Goal: Obtain resource: Download file/media

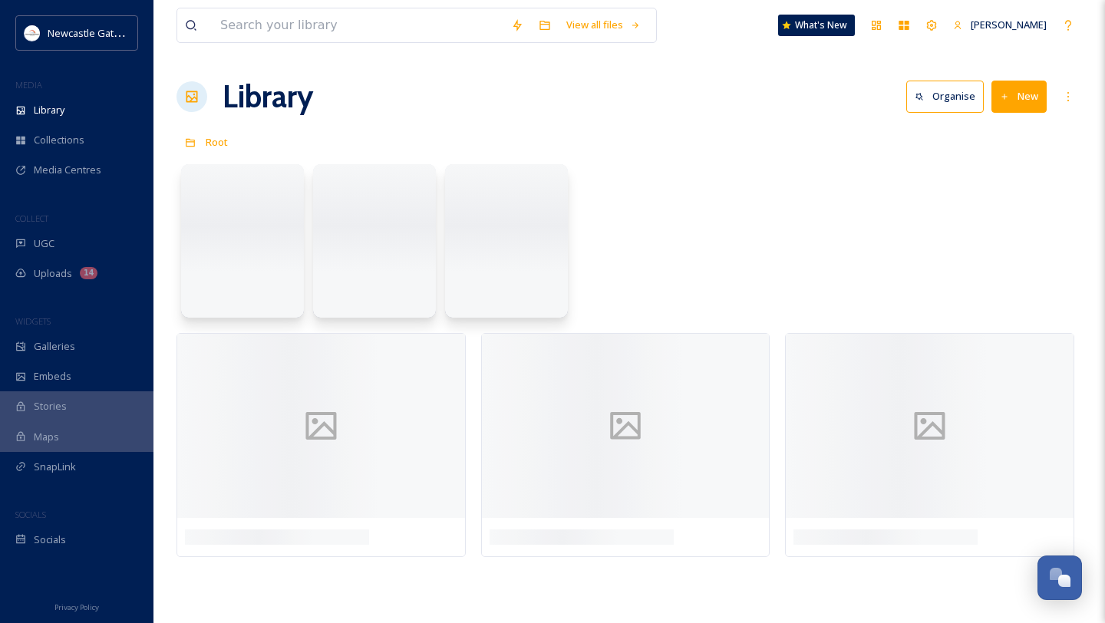
scroll to position [518, 0]
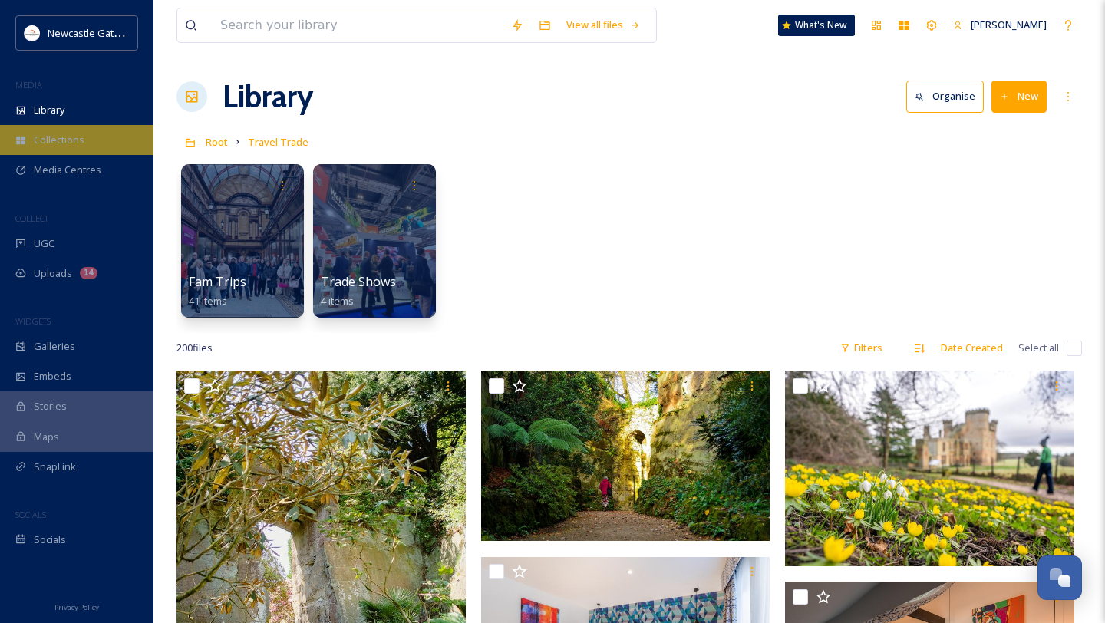
click at [57, 150] on div "Collections" at bounding box center [76, 140] width 153 height 30
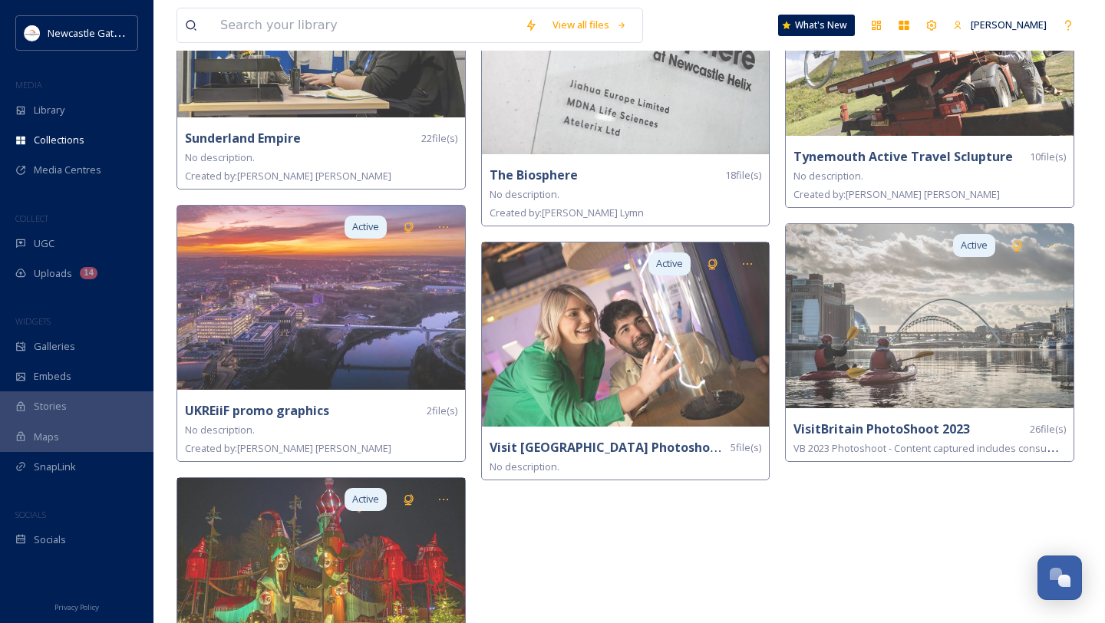
scroll to position [3254, 0]
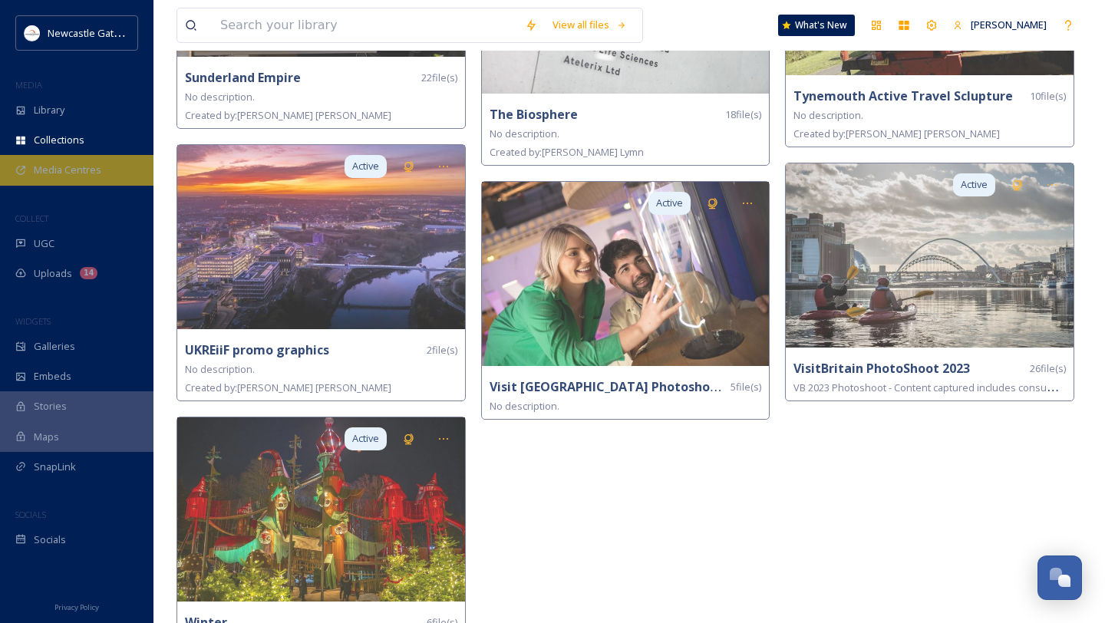
click at [78, 167] on span "Media Centres" at bounding box center [68, 170] width 68 height 15
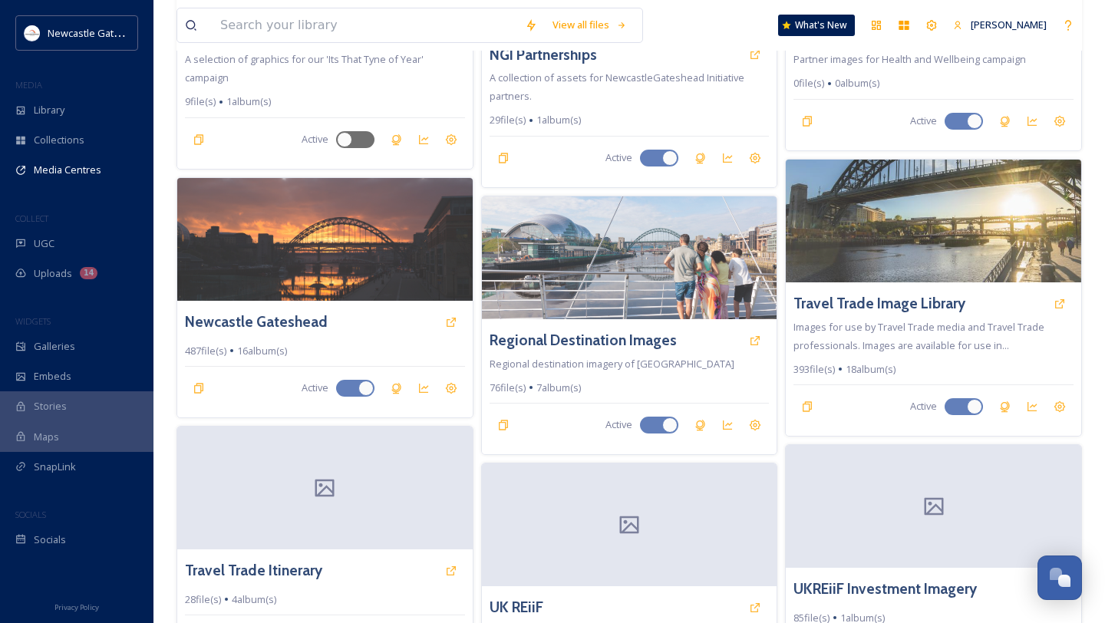
scroll to position [767, 0]
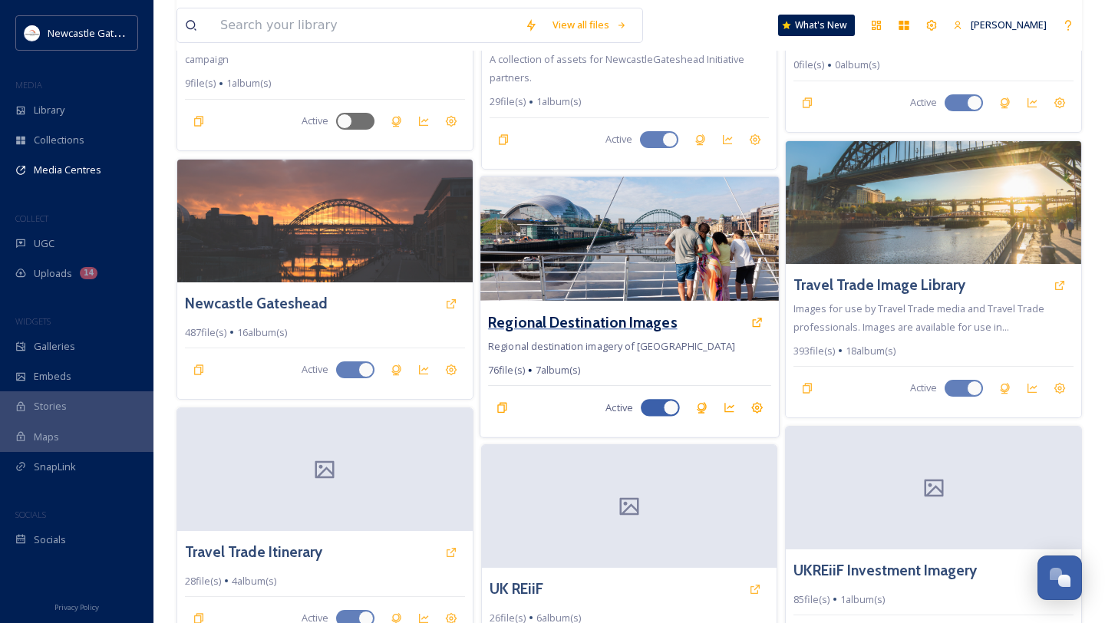
click at [648, 318] on h3 "Regional Destination Images" at bounding box center [582, 322] width 189 height 22
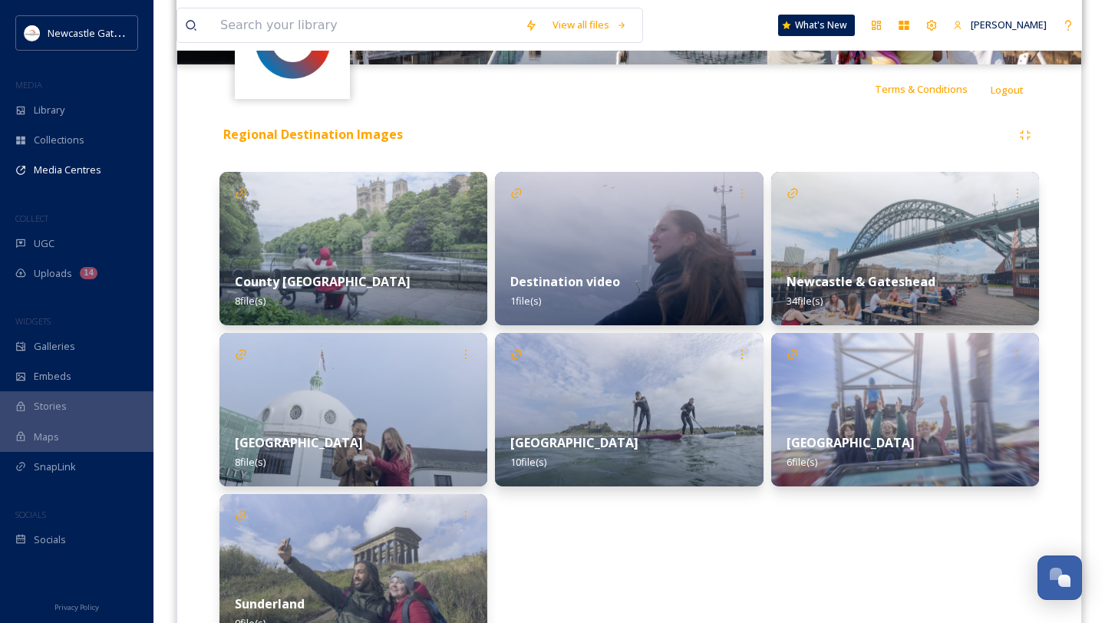
scroll to position [276, 0]
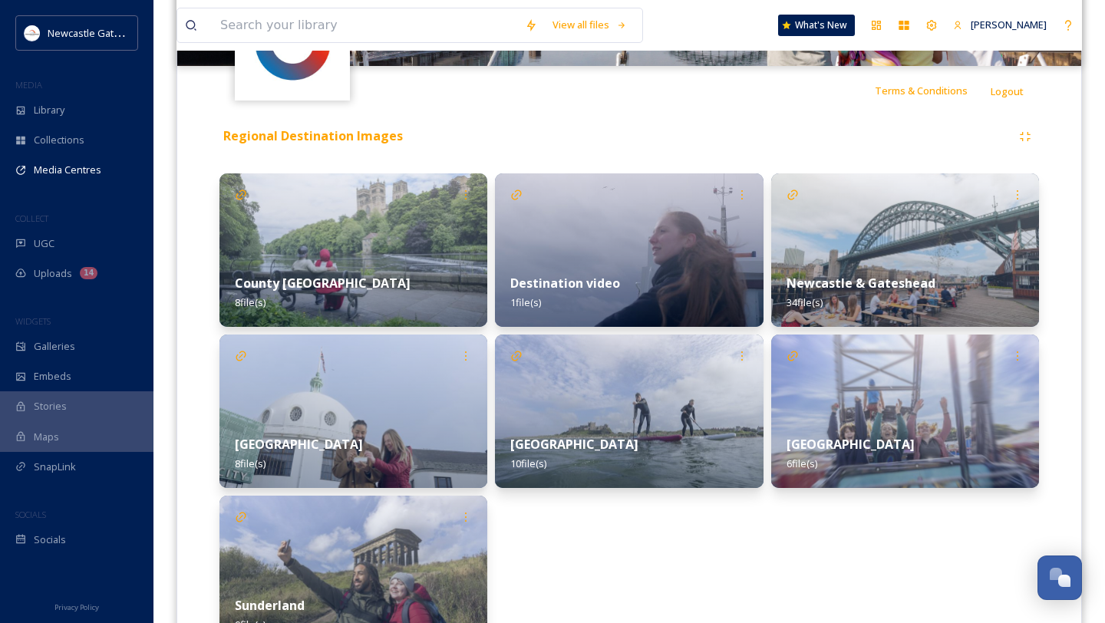
click at [901, 262] on div "Newcastle & Gateshead 34 file(s)" at bounding box center [905, 293] width 268 height 68
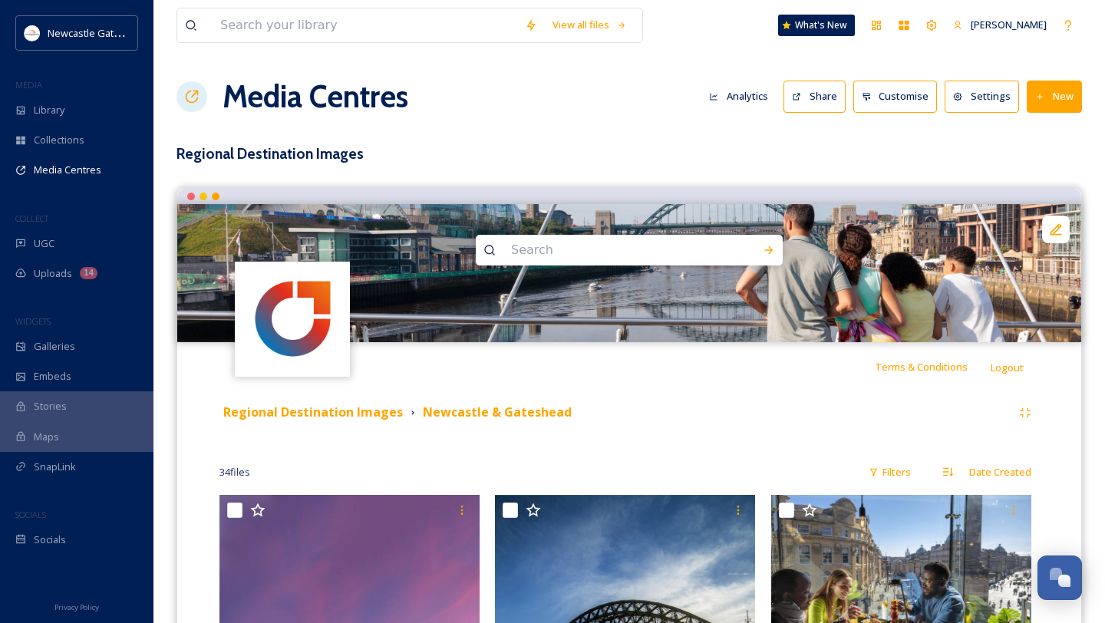
click at [802, 97] on icon at bounding box center [797, 97] width 10 height 10
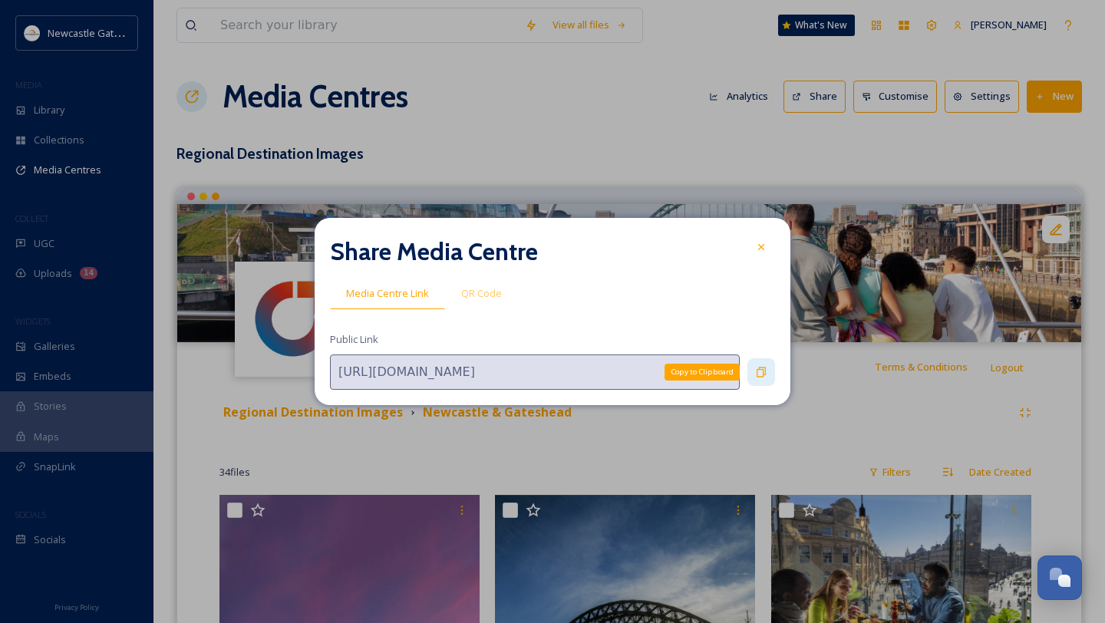
click at [757, 372] on icon at bounding box center [761, 372] width 12 height 12
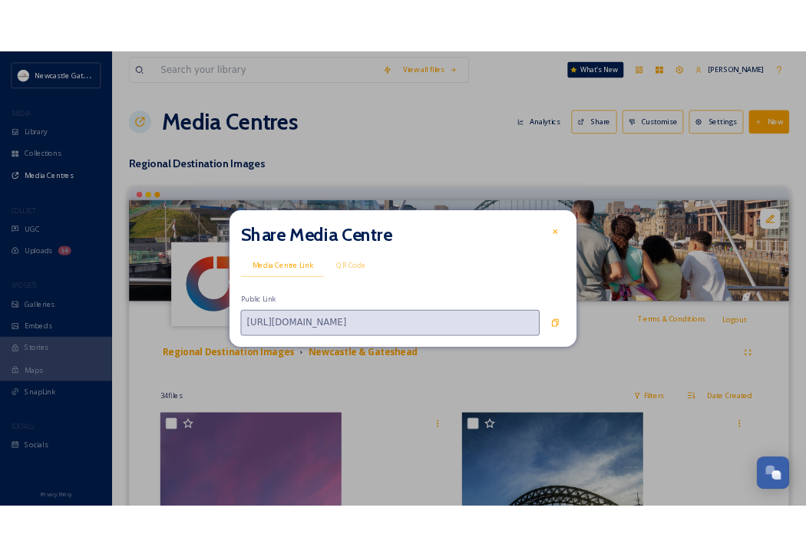
scroll to position [558, 0]
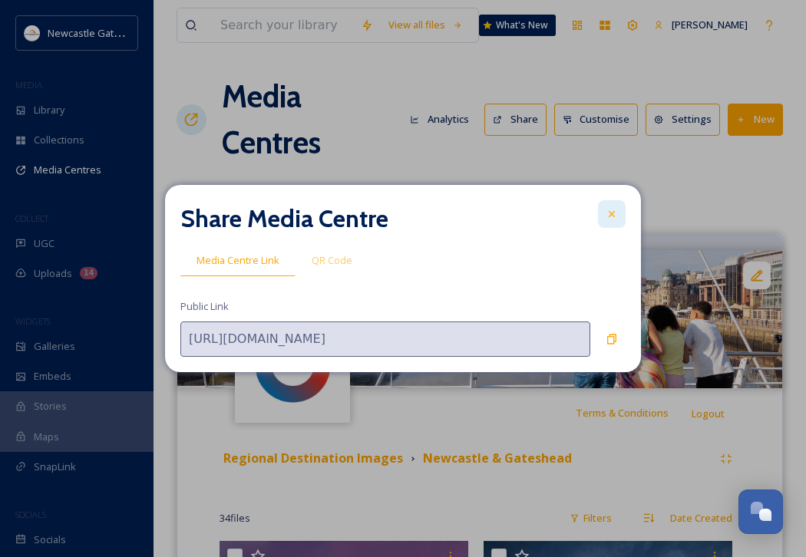
click at [611, 208] on icon at bounding box center [611, 214] width 12 height 12
